Goal: Task Accomplishment & Management: Use online tool/utility

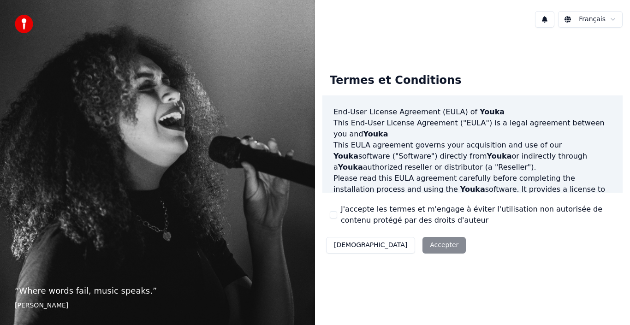
drag, startPoint x: 347, startPoint y: 249, endPoint x: 397, endPoint y: 248, distance: 50.3
click at [396, 254] on div "Décliner Accepter" at bounding box center [395, 245] width 147 height 24
click at [399, 238] on div "Décliner Accepter" at bounding box center [395, 245] width 147 height 24
click at [393, 248] on div "Décliner Accepter" at bounding box center [395, 245] width 147 height 24
click at [399, 248] on div "Décliner Accepter" at bounding box center [395, 245] width 147 height 24
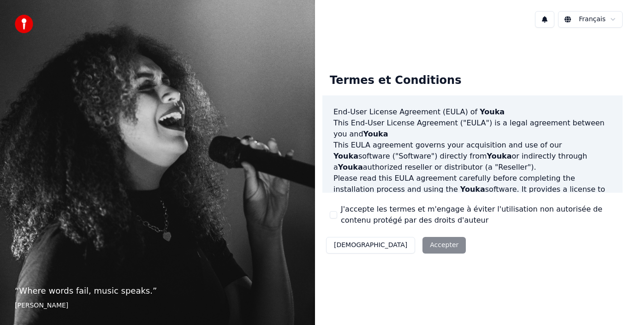
click at [346, 249] on button "[DEMOGRAPHIC_DATA]" at bounding box center [370, 245] width 89 height 17
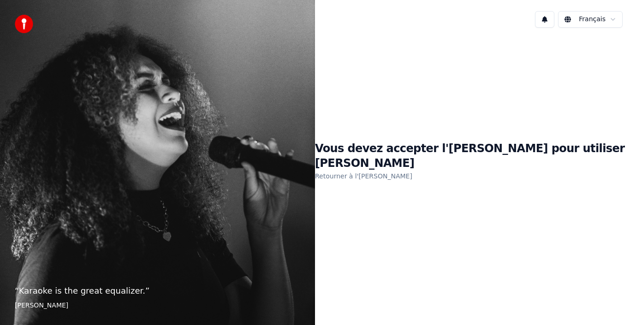
click at [494, 191] on div "Vous devez accepter l'[PERSON_NAME] pour utiliser [PERSON_NAME] à l'[PERSON_NAM…" at bounding box center [472, 161] width 315 height 253
click at [328, 257] on div "Vous devez accepter l'[PERSON_NAME] pour utiliser [PERSON_NAME] à l'[PERSON_NAM…" at bounding box center [472, 161] width 315 height 253
click at [95, 291] on p "“ Karaoke is the great equalizer. ”" at bounding box center [158, 291] width 286 height 13
drag, startPoint x: 35, startPoint y: 309, endPoint x: 156, endPoint y: 283, distance: 124.1
click at [37, 309] on footer "[PERSON_NAME]" at bounding box center [158, 305] width 286 height 9
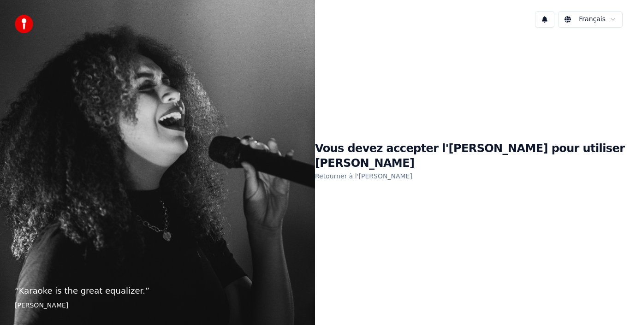
drag, startPoint x: 453, startPoint y: 166, endPoint x: 483, endPoint y: 155, distance: 31.8
click at [461, 163] on div "Vous devez accepter l'[PERSON_NAME] pour utiliser [PERSON_NAME] à l'[PERSON_NAM…" at bounding box center [472, 162] width 315 height 41
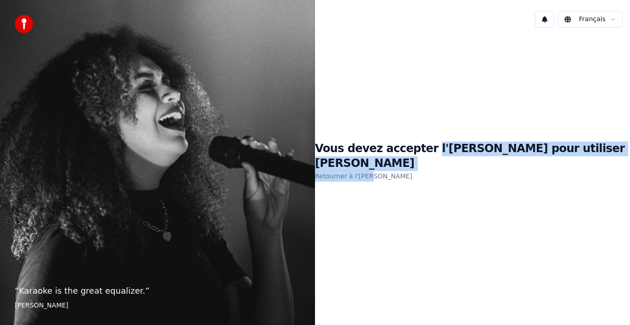
click at [484, 155] on h1 "Vous devez accepter l'[PERSON_NAME] pour utiliser [PERSON_NAME]" at bounding box center [472, 157] width 315 height 30
click at [530, 153] on h1 "Vous devez accepter l'[PERSON_NAME] pour utiliser [PERSON_NAME]" at bounding box center [472, 157] width 315 height 30
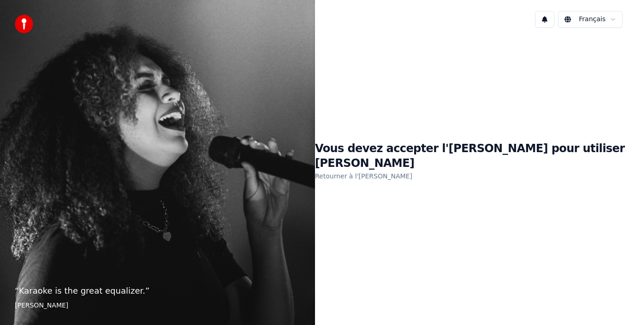
click at [407, 251] on div "Vous devez accepter l'[PERSON_NAME] pour utiliser [PERSON_NAME] à l'[PERSON_NAM…" at bounding box center [472, 161] width 315 height 253
click at [411, 246] on div "Vous devez accepter l'[PERSON_NAME] pour utiliser [PERSON_NAME] à l'[PERSON_NAM…" at bounding box center [472, 161] width 315 height 253
click at [435, 246] on div "Vous devez accepter l'[PERSON_NAME] pour utiliser [PERSON_NAME] à l'[PERSON_NAM…" at bounding box center [472, 161] width 315 height 253
click at [406, 137] on div "Vous devez accepter l'[PERSON_NAME] pour utiliser [PERSON_NAME] à l'[PERSON_NAM…" at bounding box center [472, 161] width 315 height 253
click at [402, 170] on link "Retourner à l'[PERSON_NAME]" at bounding box center [363, 176] width 97 height 15
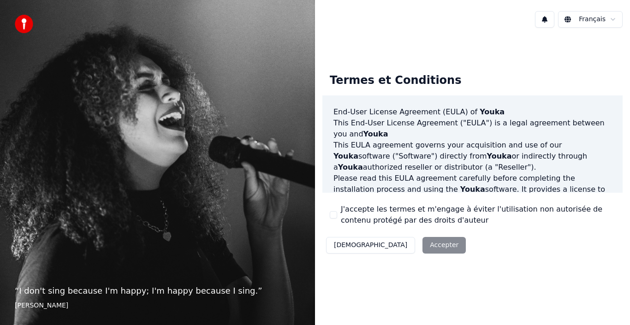
click at [396, 247] on div "Décliner Accepter" at bounding box center [395, 245] width 147 height 24
click at [398, 244] on div "Décliner Accepter" at bounding box center [395, 245] width 147 height 24
click at [426, 244] on div "Termes et Conditions End-User License Agreement ([PERSON_NAME]) of Youka This E…" at bounding box center [472, 161] width 300 height 191
click at [386, 245] on div "Décliner Accepter" at bounding box center [395, 245] width 147 height 24
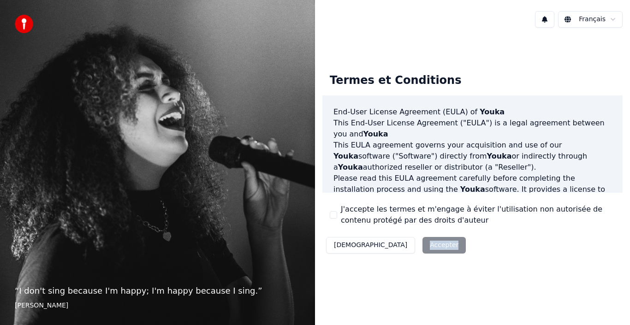
click at [386, 245] on div "Décliner Accepter" at bounding box center [395, 245] width 147 height 24
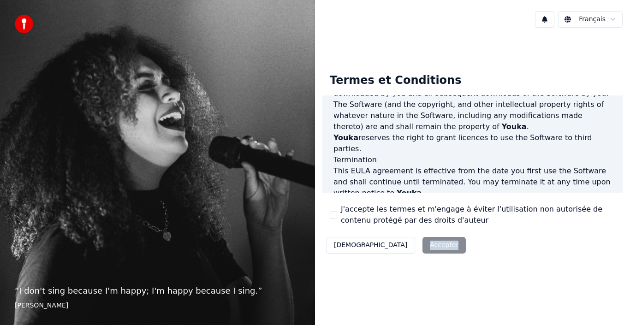
scroll to position [633, 0]
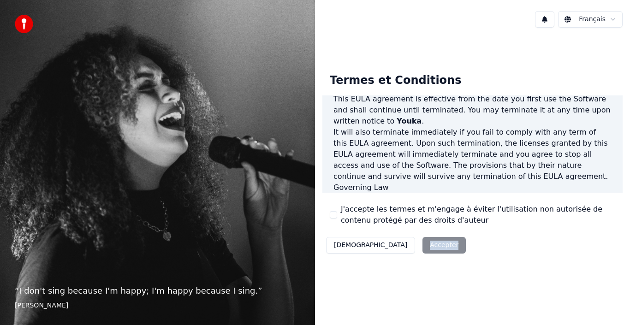
click at [398, 245] on div "Décliner Accepter" at bounding box center [395, 245] width 147 height 24
click at [396, 267] on div "Termes et Conditions End-User License Agreement ([PERSON_NAME]) of Youka This E…" at bounding box center [472, 161] width 315 height 253
click at [334, 213] on button "J'accepte les termes et m'engage à éviter l'utilisation non autorisée de conten…" at bounding box center [333, 214] width 7 height 7
click at [423, 248] on button "Accepter" at bounding box center [444, 245] width 43 height 17
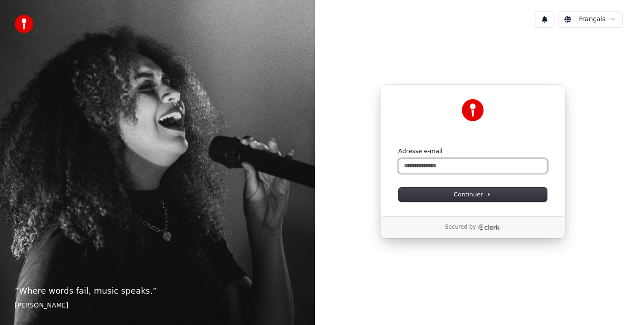
click at [465, 164] on input "Adresse e-mail" at bounding box center [473, 166] width 149 height 14
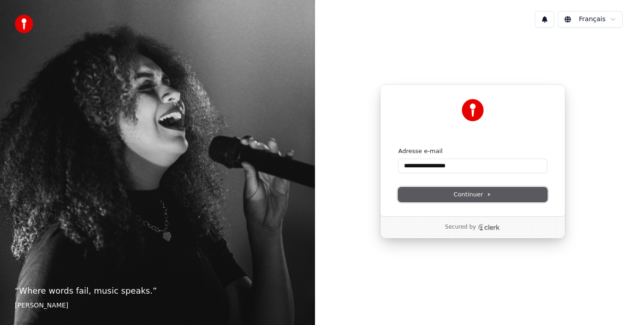
click at [476, 192] on span "Continuer" at bounding box center [473, 195] width 38 height 8
type input "**********"
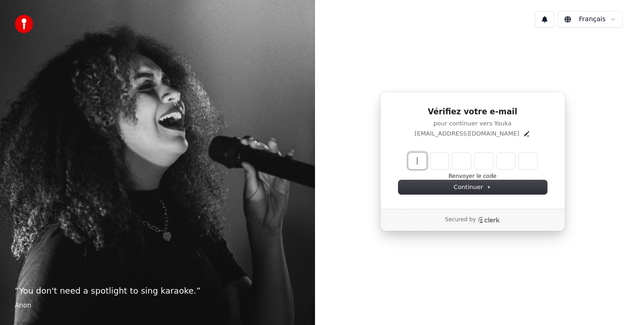
click at [423, 163] on input "Enter verification code" at bounding box center [482, 161] width 148 height 17
paste input "******"
type input "******"
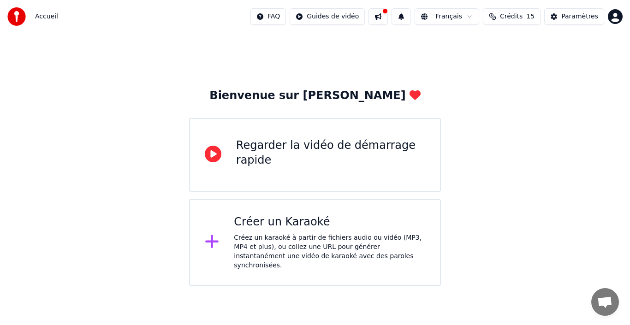
click at [266, 228] on div "Créer un Karaoké" at bounding box center [329, 222] width 191 height 15
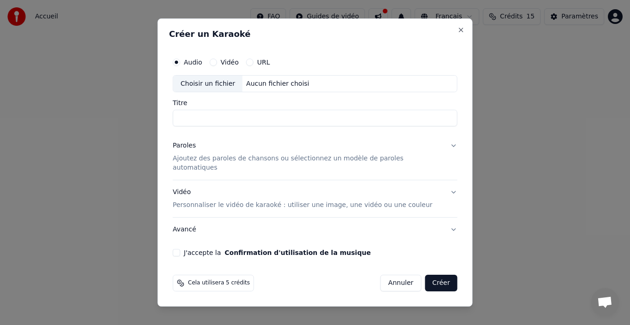
click at [228, 65] on div "Vidéo" at bounding box center [223, 62] width 29 height 7
click at [217, 66] on button "Vidéo" at bounding box center [212, 62] width 7 height 7
click at [229, 124] on input "Titre" at bounding box center [315, 118] width 285 height 17
type input "*********"
click at [225, 250] on button "Confirmation d'utilisation de la musique" at bounding box center [298, 253] width 146 height 6
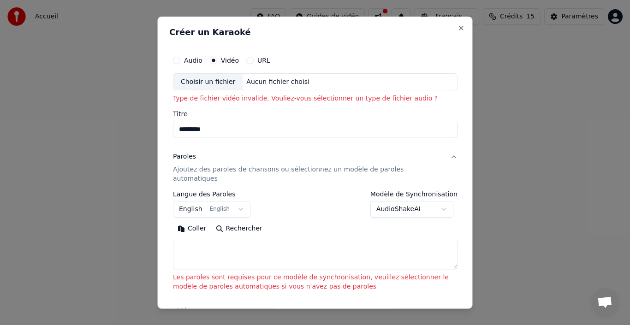
click at [173, 145] on h3 "Paroles Ajoutez des paroles de chansons ou sélectionnez un modèle de paroles au…" at bounding box center [315, 168] width 285 height 46
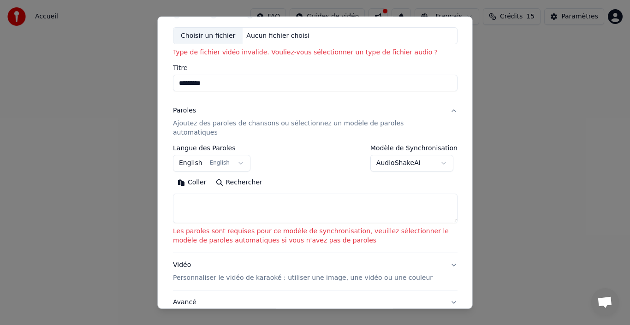
click at [395, 158] on body "**********" at bounding box center [315, 143] width 630 height 286
click at [242, 159] on body "**********" at bounding box center [315, 143] width 630 height 286
click at [228, 155] on button "English English" at bounding box center [211, 163] width 77 height 17
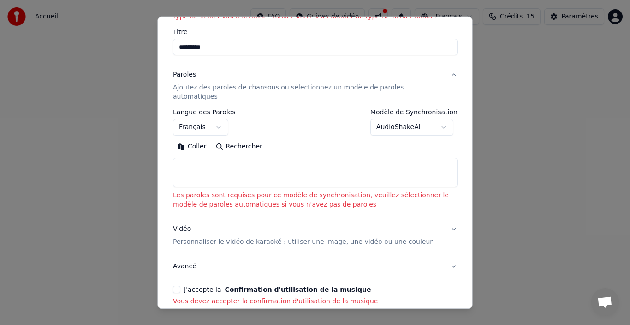
scroll to position [120, 0]
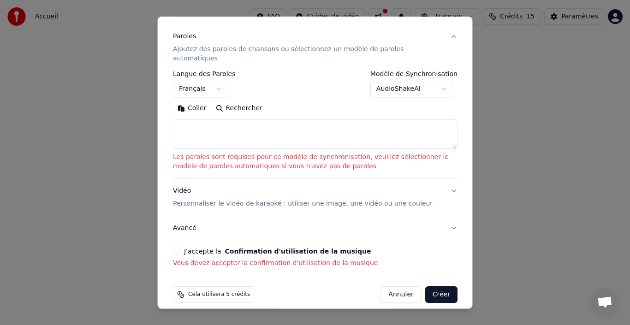
click at [440, 286] on button "Créer" at bounding box center [441, 294] width 32 height 17
select select "**"
click at [178, 248] on button "J'accepte la Confirmation d'utilisation de la musique" at bounding box center [176, 251] width 7 height 7
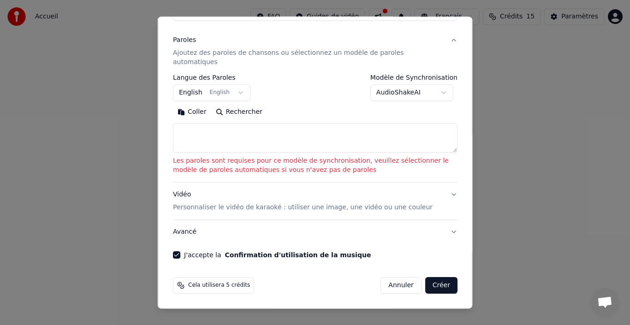
scroll to position [107, 0]
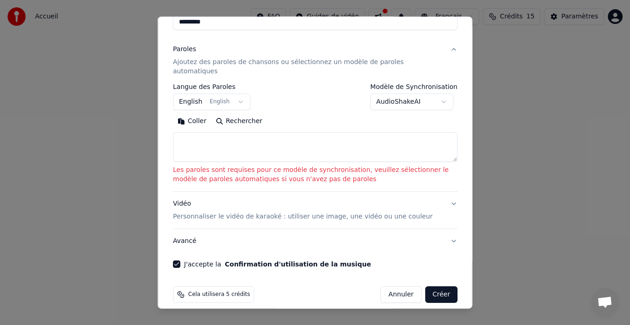
click at [441, 286] on button "Créer" at bounding box center [441, 294] width 32 height 17
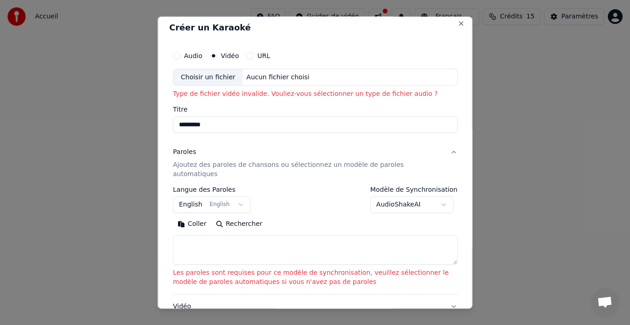
scroll to position [0, 0]
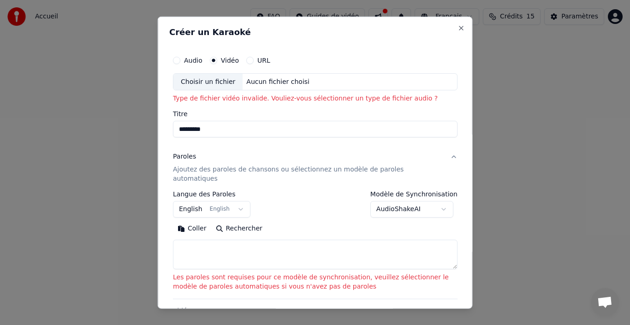
click at [334, 77] on div "Choisir un fichier Aucun fichier choisi" at bounding box center [315, 82] width 285 height 18
type input "**********"
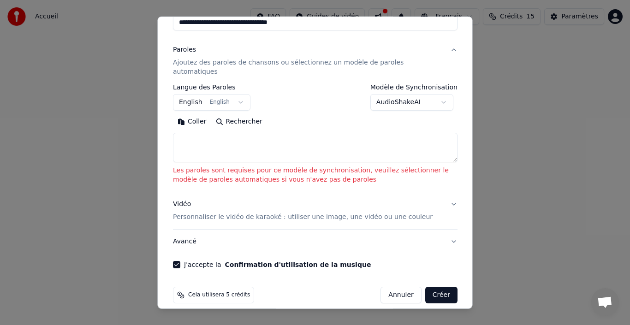
scroll to position [95, 0]
click at [239, 147] on textarea at bounding box center [315, 147] width 285 height 30
click at [235, 95] on button "English English" at bounding box center [211, 102] width 77 height 17
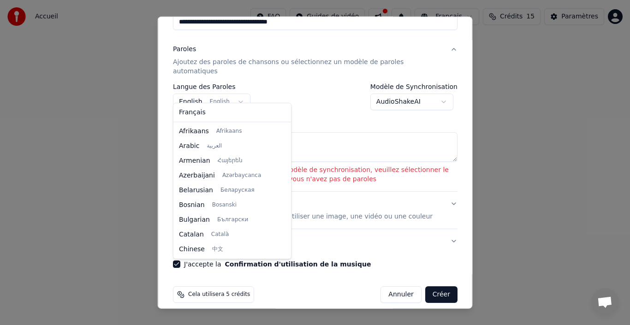
scroll to position [74, 0]
select select "**"
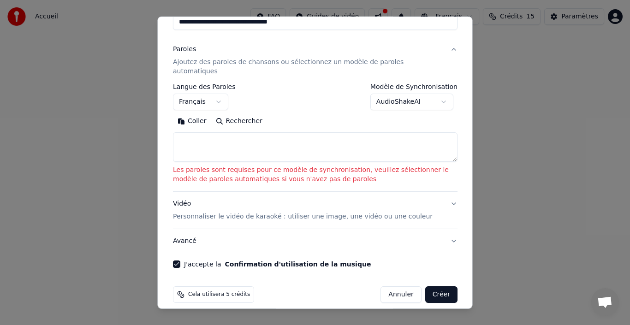
click at [293, 149] on textarea at bounding box center [315, 147] width 285 height 30
click at [265, 143] on textarea at bounding box center [315, 147] width 285 height 30
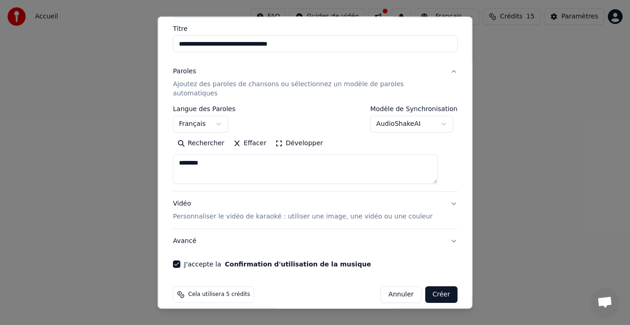
type textarea "********"
click at [255, 192] on button "Vidéo Personnaliser le vidéo de karaoké : utiliser une image, une vidéo ou une …" at bounding box center [315, 210] width 285 height 37
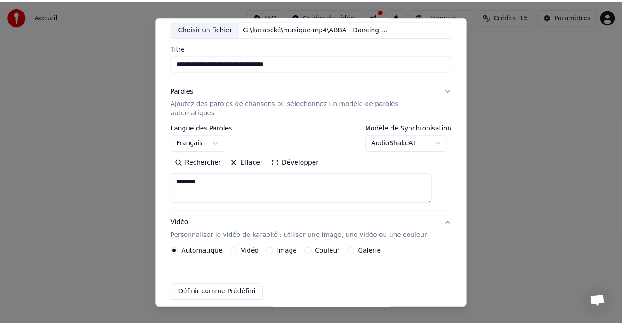
scroll to position [48, 0]
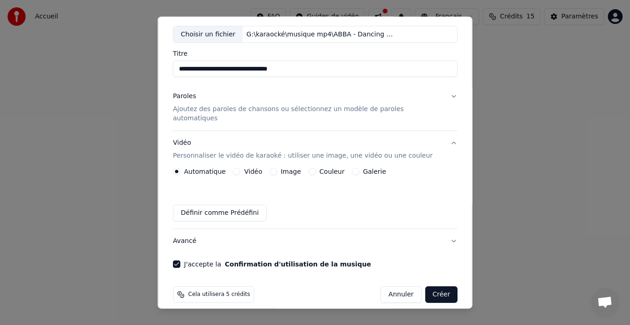
click at [432, 290] on button "Créer" at bounding box center [441, 294] width 32 height 17
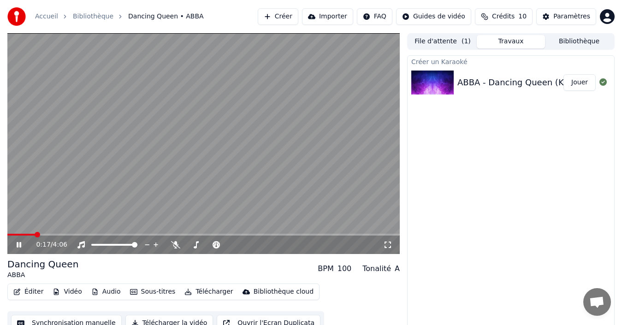
click at [59, 234] on span at bounding box center [203, 235] width 393 height 2
click at [53, 234] on span at bounding box center [54, 235] width 6 height 6
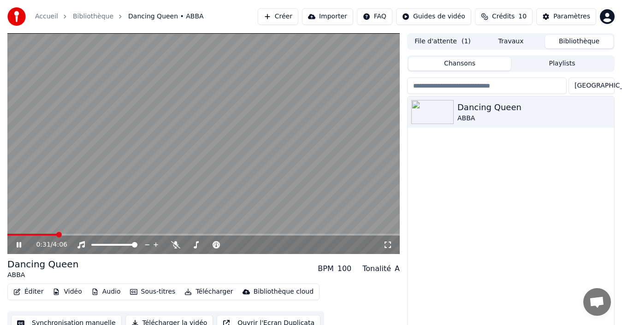
click at [576, 39] on button "Bibliothèque" at bounding box center [579, 41] width 68 height 13
click at [340, 16] on button "Importer" at bounding box center [327, 16] width 51 height 17
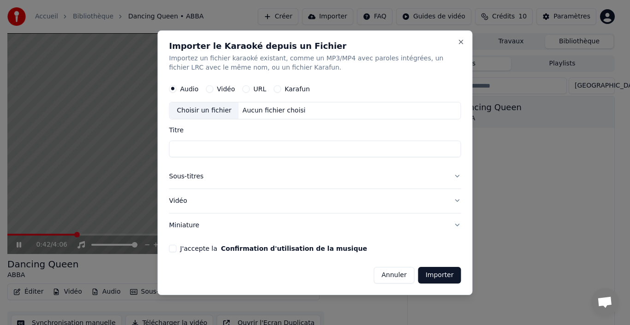
click at [216, 89] on div "Vidéo" at bounding box center [220, 88] width 29 height 7
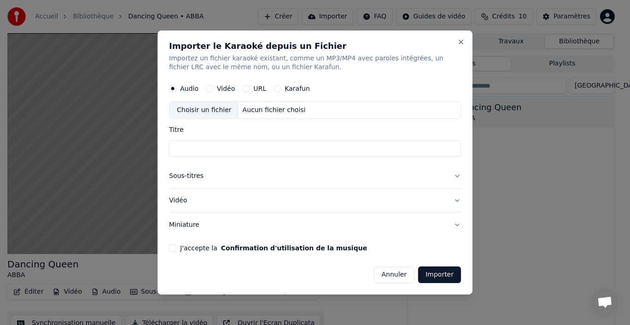
click at [209, 90] on button "Vidéo" at bounding box center [209, 88] width 7 height 7
click at [277, 113] on div "Aucun fichier choisi" at bounding box center [274, 110] width 71 height 9
type input "**********"
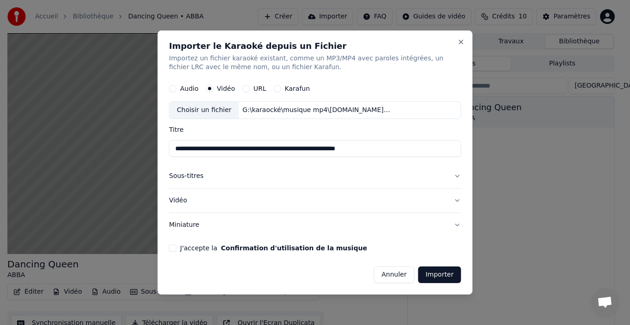
click at [438, 273] on button "Importer" at bounding box center [439, 275] width 43 height 17
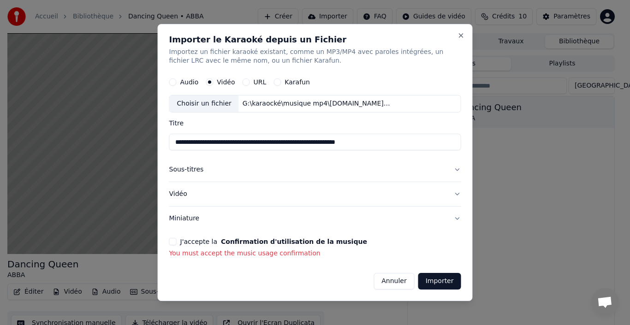
click at [292, 80] on label "Karafun" at bounding box center [297, 82] width 25 height 6
click at [281, 80] on button "Karafun" at bounding box center [277, 82] width 7 height 7
click at [445, 283] on button "Importer" at bounding box center [439, 281] width 43 height 17
click at [273, 101] on div "Aucun fichier choisi" at bounding box center [274, 104] width 71 height 9
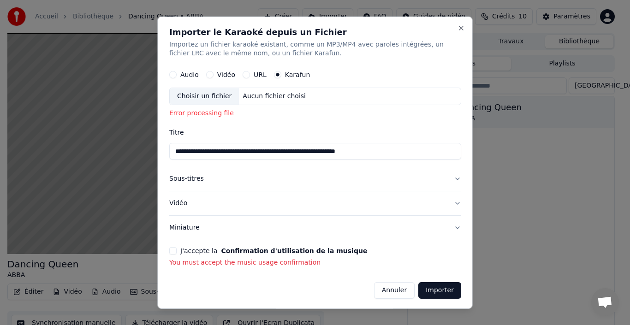
click at [422, 286] on button "Importer" at bounding box center [439, 290] width 43 height 17
click at [433, 290] on button "Importer" at bounding box center [439, 290] width 43 height 17
click at [458, 26] on button "Close" at bounding box center [461, 27] width 7 height 7
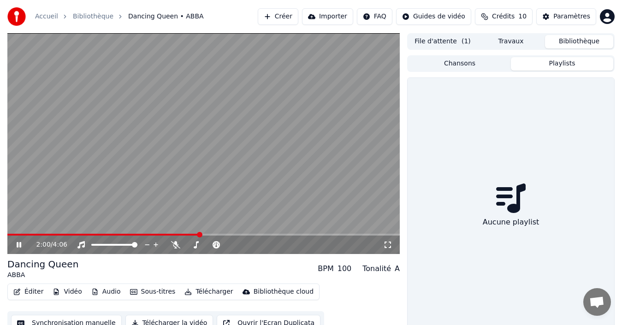
click at [545, 59] on button "Playlists" at bounding box center [562, 63] width 102 height 13
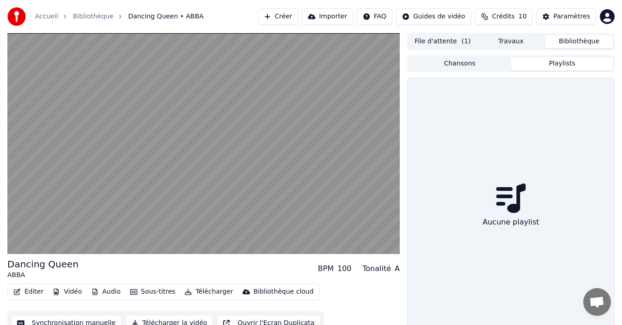
click at [521, 208] on icon at bounding box center [511, 199] width 30 height 30
click at [601, 41] on button "Bibliothèque" at bounding box center [579, 41] width 68 height 13
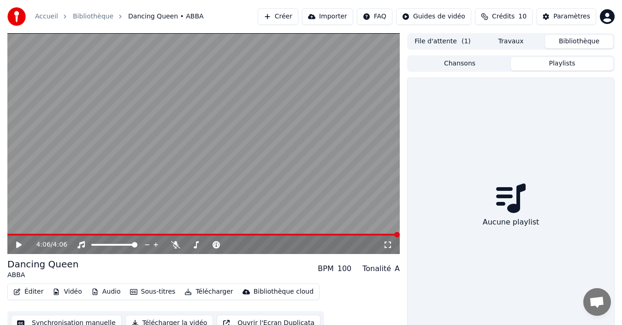
drag, startPoint x: 564, startPoint y: 0, endPoint x: 351, endPoint y: 186, distance: 282.8
click at [351, 186] on video at bounding box center [203, 143] width 393 height 221
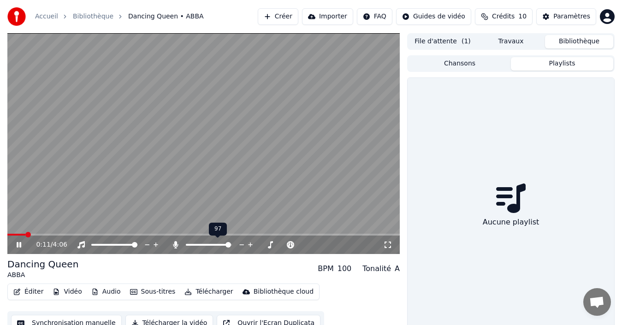
click at [230, 246] on span at bounding box center [209, 245] width 46 height 2
click at [50, 235] on span at bounding box center [203, 235] width 393 height 2
click at [574, 12] on div "Paramètres" at bounding box center [572, 16] width 37 height 9
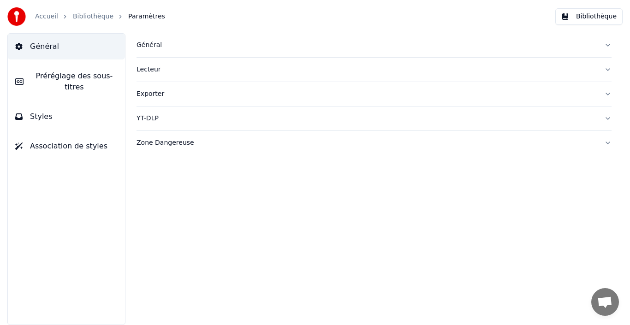
click at [77, 141] on span "Association de styles" at bounding box center [68, 146] width 77 height 11
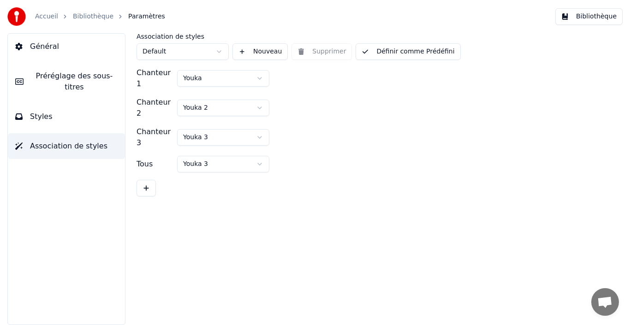
click at [17, 21] on img at bounding box center [16, 16] width 18 height 18
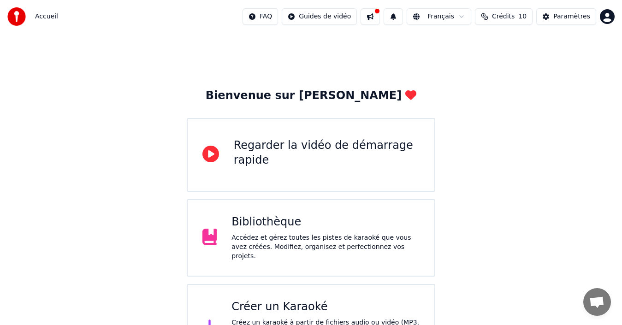
click at [42, 12] on span "Accueil" at bounding box center [46, 16] width 23 height 9
click at [43, 19] on span "Accueil" at bounding box center [46, 16] width 23 height 9
click at [380, 15] on button at bounding box center [370, 16] width 19 height 17
click at [380, 16] on button at bounding box center [370, 16] width 19 height 17
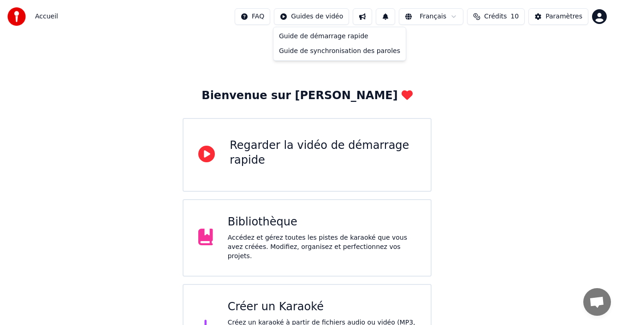
click at [345, 18] on html "Accueil FAQ Guides de vidéo Français Crédits 10 Paramètres Bienvenue sur Youka …" at bounding box center [311, 185] width 622 height 371
click at [284, 18] on html "Accueil FAQ Guides de vidéo Français Crédits 10 Paramètres Bienvenue sur Youka …" at bounding box center [315, 185] width 630 height 371
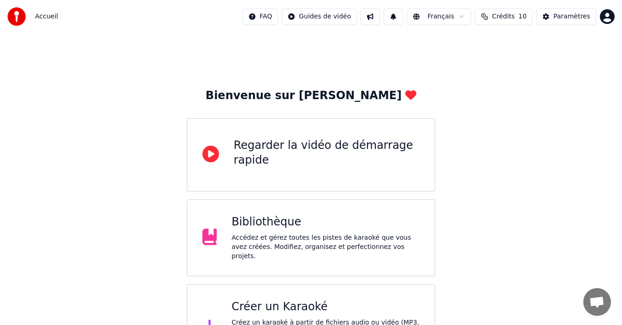
click at [394, 14] on div "FAQ Guides de vidéo Français Crédits 10 Paramètres" at bounding box center [429, 16] width 372 height 17
click at [402, 15] on button at bounding box center [393, 16] width 19 height 17
click at [441, 17] on html "Accueil FAQ Guides de vidéo Français Crédits 10 Paramètres Bienvenue sur Youka …" at bounding box center [311, 185] width 622 height 371
click at [505, 17] on html "Accueil FAQ Guides de vidéo Français Crédits 10 Paramètres Bienvenue sur Youka …" at bounding box center [315, 185] width 630 height 371
click at [562, 17] on div "Paramètres" at bounding box center [572, 16] width 37 height 9
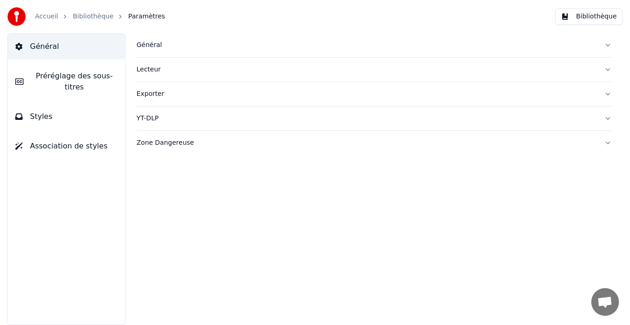
click at [11, 19] on img at bounding box center [16, 16] width 18 height 18
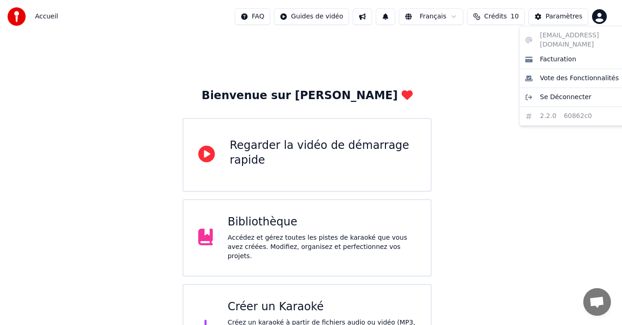
click at [605, 17] on html "Accueil FAQ Guides de vidéo Français Crédits 10 Paramètres Bienvenue sur Youka …" at bounding box center [311, 185] width 622 height 371
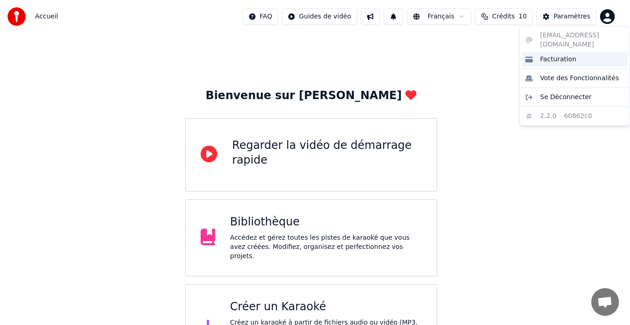
click at [550, 55] on span "Facturation" at bounding box center [558, 59] width 36 height 9
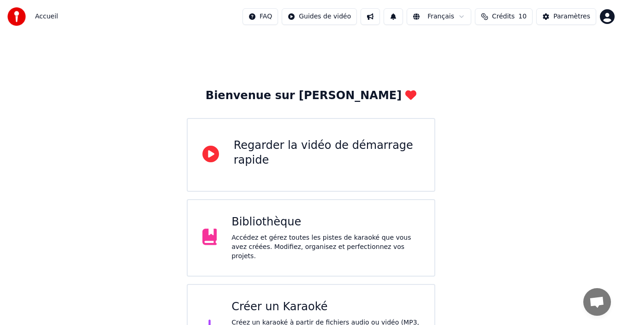
click at [237, 228] on div "Bibliothèque" at bounding box center [326, 222] width 188 height 15
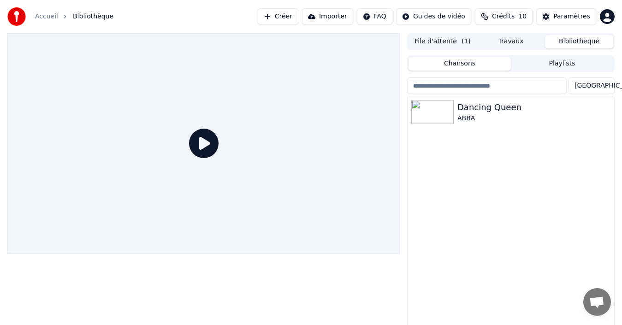
click at [91, 218] on div at bounding box center [203, 143] width 393 height 221
